Goal: Task Accomplishment & Management: Manage account settings

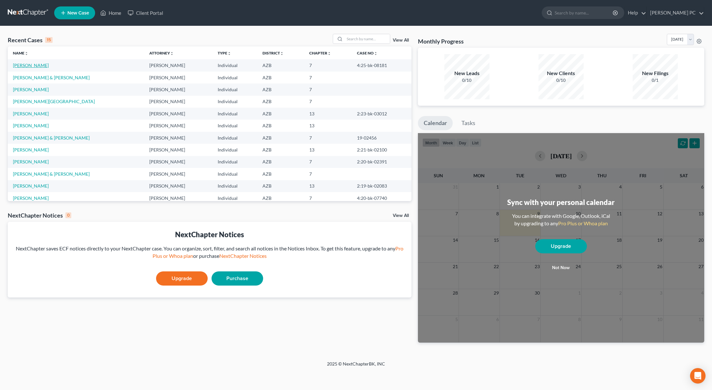
click at [35, 66] on link "[PERSON_NAME]" at bounding box center [31, 65] width 36 height 5
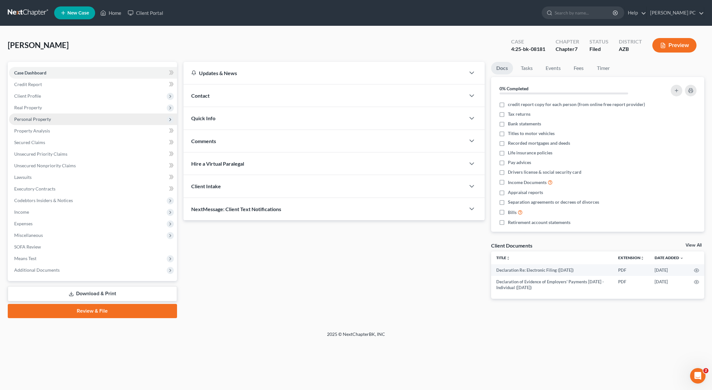
click at [50, 118] on span "Personal Property" at bounding box center [32, 118] width 37 height 5
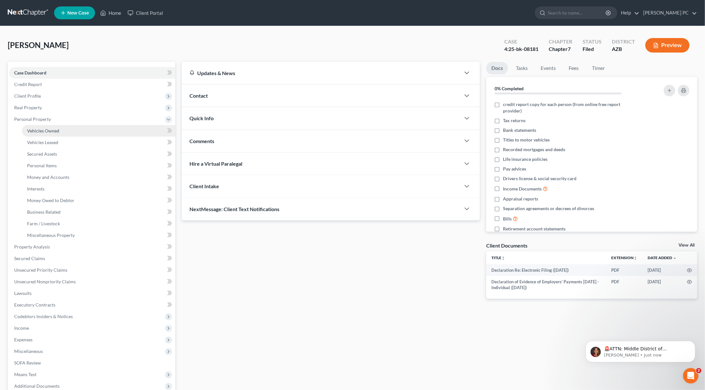
click at [50, 127] on link "Vehicles Owned" at bounding box center [98, 131] width 153 height 12
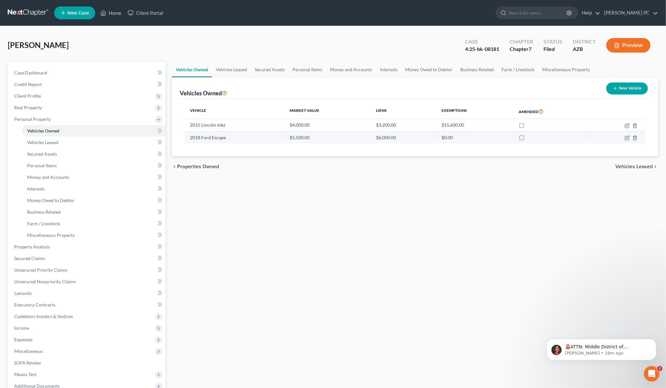
click at [354, 134] on td "$5,500.00" at bounding box center [327, 137] width 86 height 12
click at [306, 139] on td "$5,500.00" at bounding box center [327, 137] width 86 height 12
click at [627, 138] on icon "button" at bounding box center [627, 137] width 3 height 3
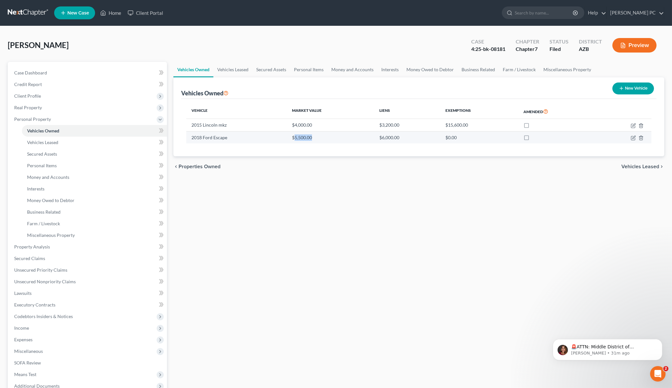
select select "0"
select select "8"
select select "2"
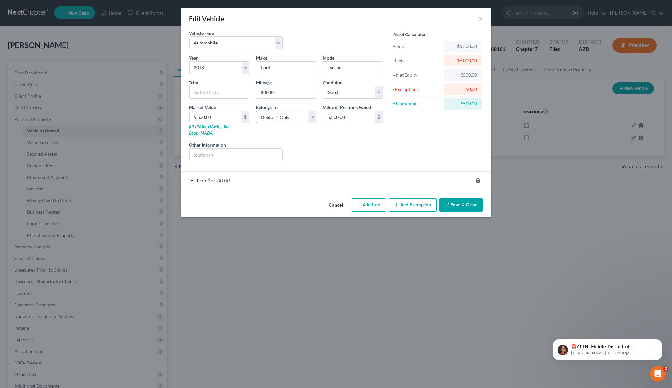
click at [312, 119] on select "Select Debtor 1 Only Debtor 2 Only Debtor 1 And Debtor 2 Only At Least One Of T…" at bounding box center [286, 117] width 60 height 13
select select "3"
click at [256, 111] on select "Select Debtor 1 Only Debtor 2 Only Debtor 1 And Debtor 2 Only At Least One Of T…" at bounding box center [286, 117] width 60 height 13
click at [479, 20] on button "×" at bounding box center [481, 19] width 5 height 8
